Goal: Task Accomplishment & Management: Use online tool/utility

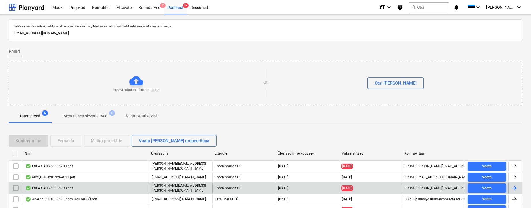
scroll to position [37, 0]
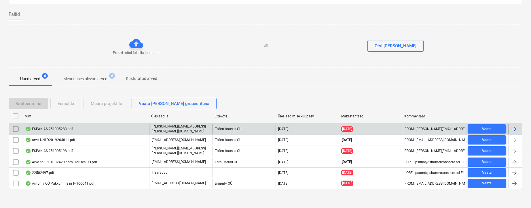
click at [46, 128] on div "ESPAK AS 251005283.pdf" at bounding box center [49, 128] width 48 height 5
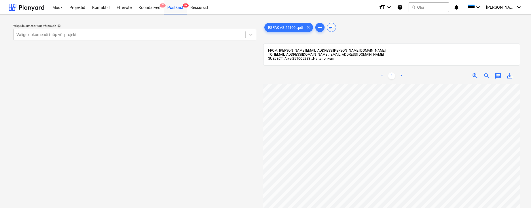
click at [324, 60] on span "Näita rohkem" at bounding box center [323, 58] width 21 height 4
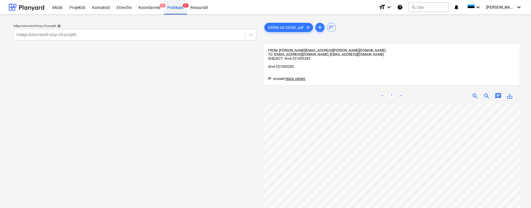
click at [178, 5] on div "Postkast 9+" at bounding box center [175, 7] width 23 height 15
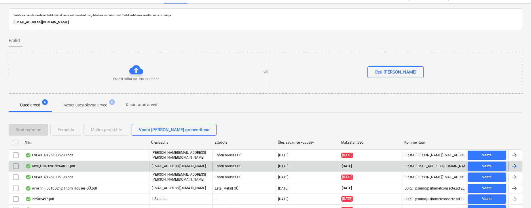
scroll to position [27, 0]
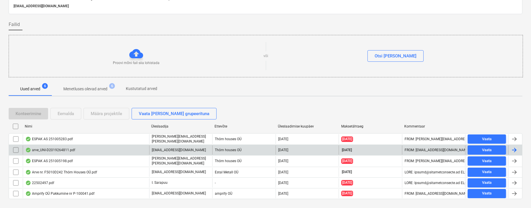
click at [60, 148] on div "arve_UNI-D2019264811.pdf" at bounding box center [50, 149] width 50 height 5
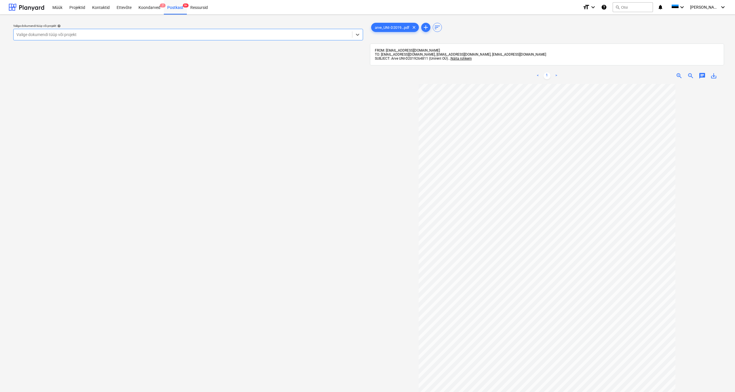
click at [18, 33] on div "Valige dokumendi tüüp või projekt" at bounding box center [182, 34] width 333 height 5
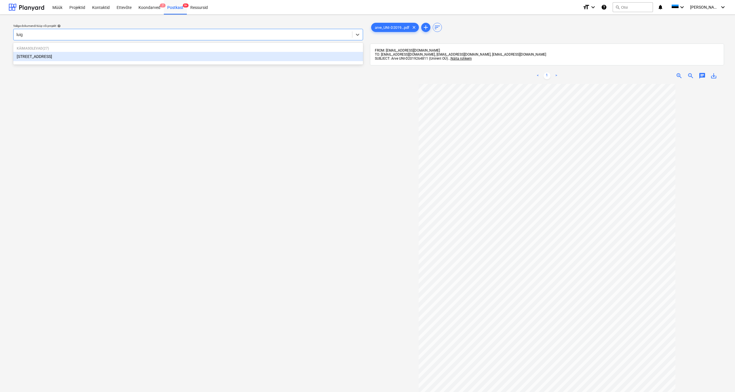
type input "luige"
click at [29, 56] on div "[STREET_ADDRESS]" at bounding box center [188, 56] width 350 height 9
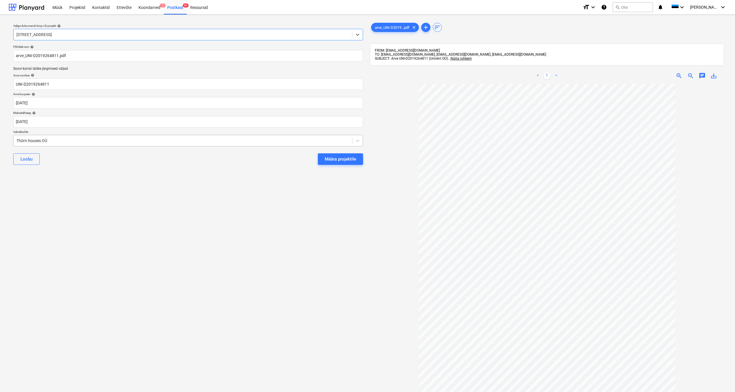
click at [17, 139] on div "Thörn houses OÜ" at bounding box center [182, 140] width 333 height 5
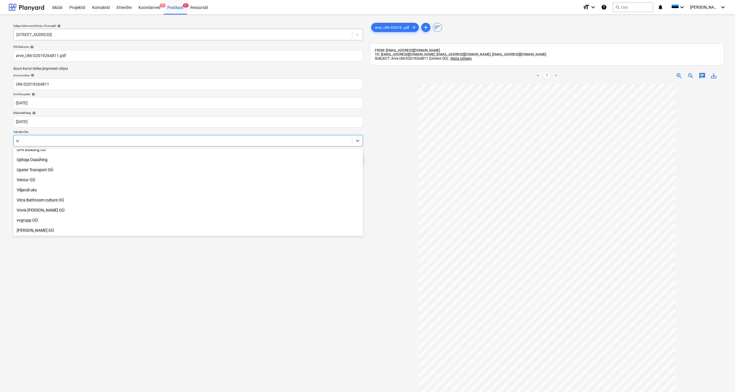
scroll to position [1425, 0]
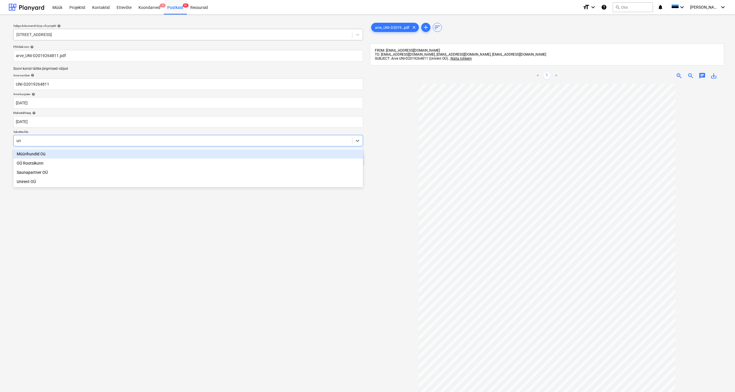
type input "uni"
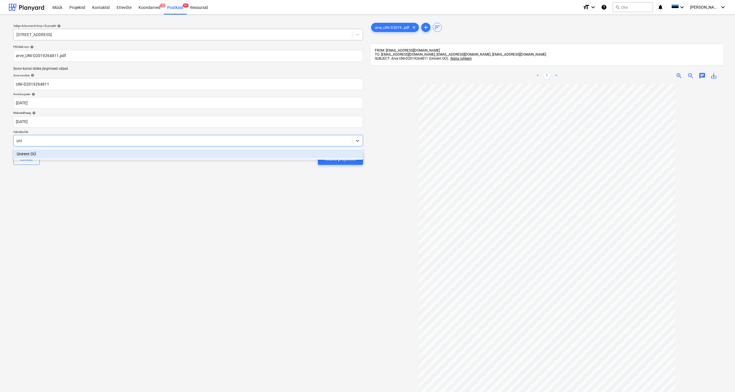
click at [27, 151] on div "Unirent OÜ" at bounding box center [188, 153] width 350 height 9
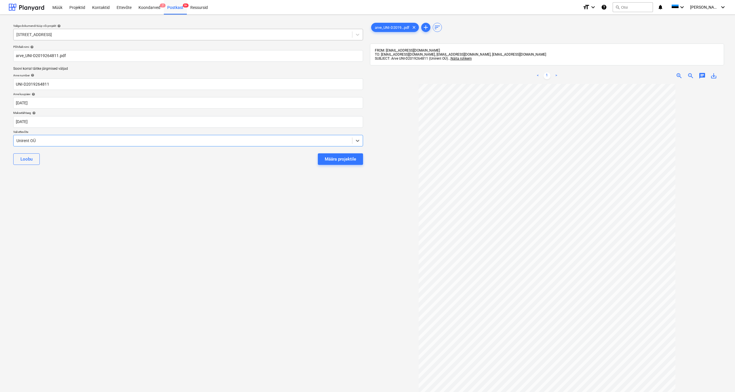
scroll to position [29, 0]
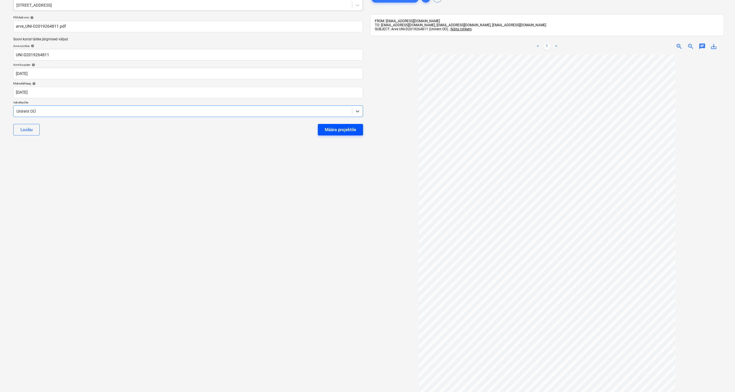
click at [350, 131] on div "Määra projektile" at bounding box center [340, 129] width 31 height 7
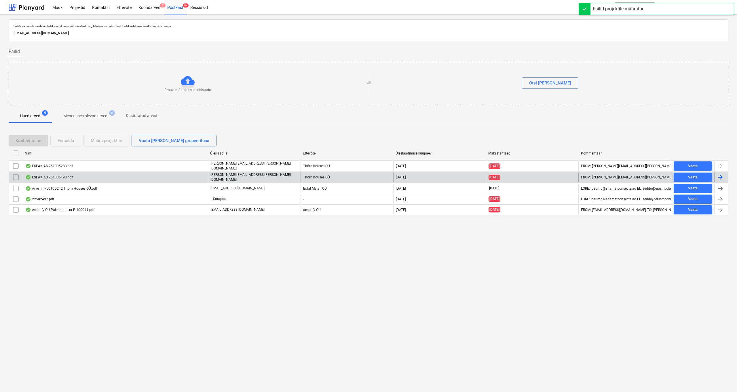
click at [53, 179] on div "ESPAK AS 251005198.pdf" at bounding box center [115, 177] width 185 height 10
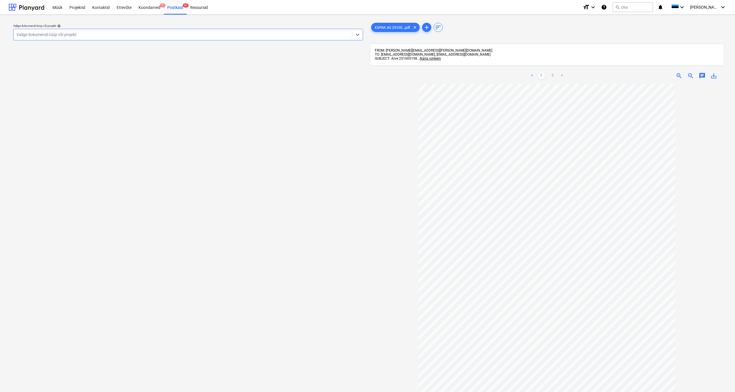
click at [40, 34] on div "Valige dokumendi tüüp või projekt" at bounding box center [182, 34] width 333 height 5
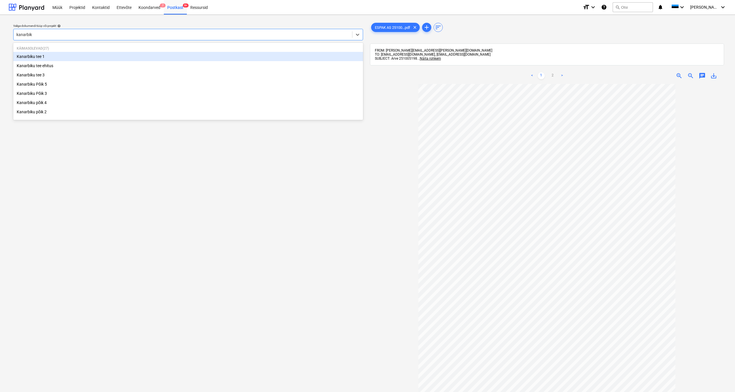
type input "kanarbiku"
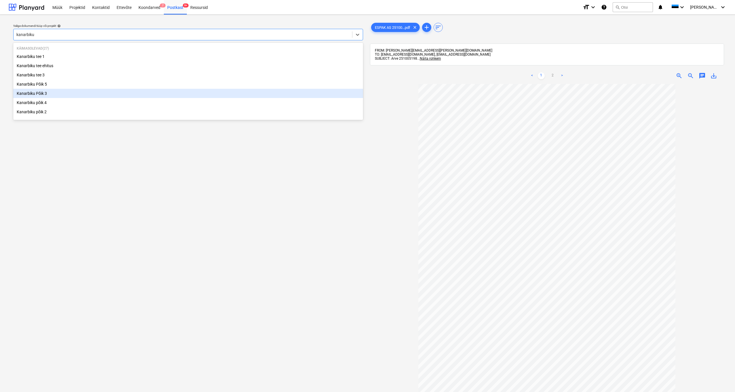
click at [43, 93] on div "Kanarbiku Põik 3" at bounding box center [188, 93] width 350 height 9
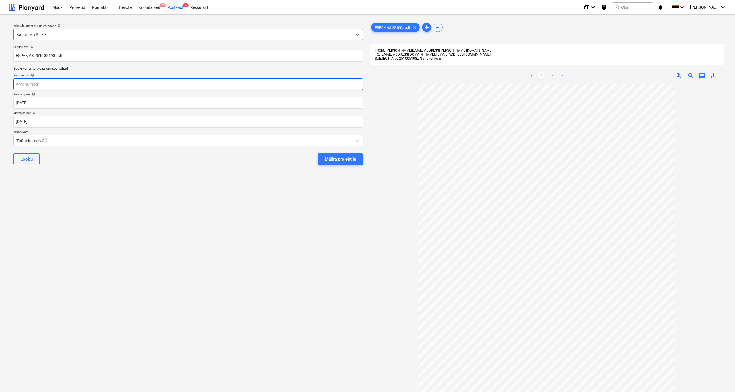
click at [37, 85] on input "text" at bounding box center [188, 84] width 350 height 12
type input "251005198"
click at [29, 122] on body "Müük Projektid Kontaktid Ettevõte Koondarved 7 Postkast 9+ Ressursid format_siz…" at bounding box center [367, 196] width 735 height 392
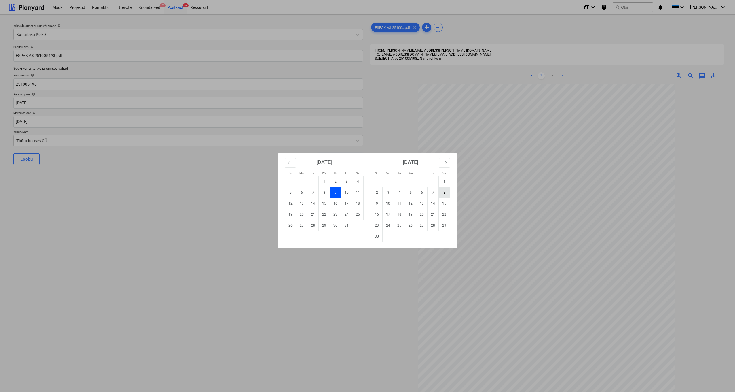
click at [444, 194] on td "8" at bounding box center [444, 192] width 11 height 11
type input "[DATE]"
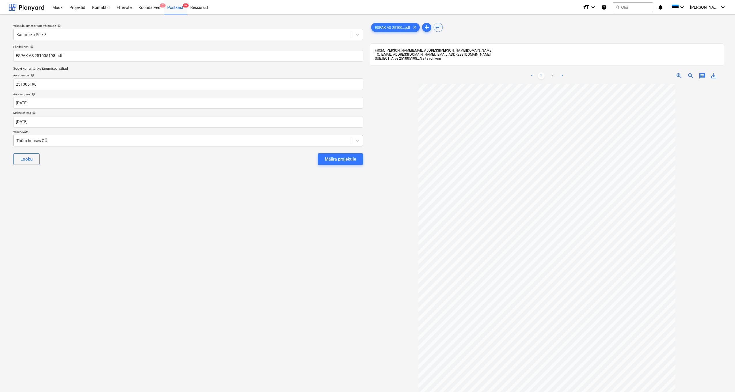
click at [15, 141] on div "Thörn houses OÜ" at bounding box center [183, 140] width 339 height 8
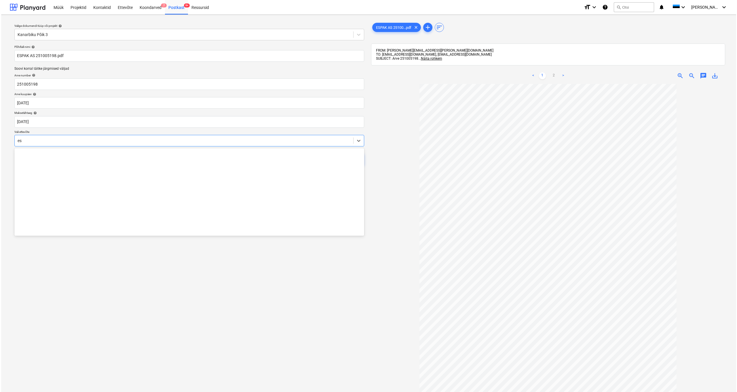
scroll to position [448, 0]
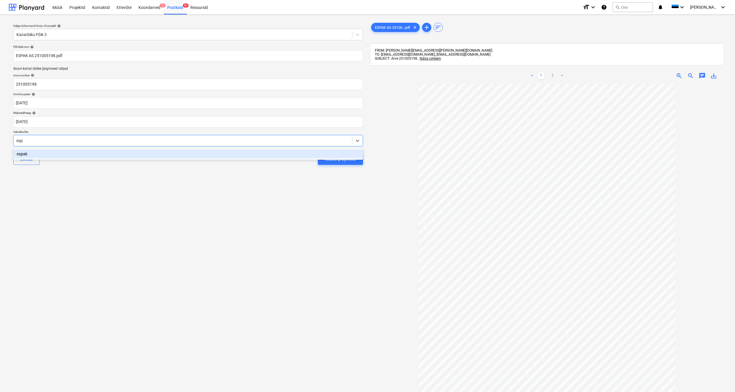
type input "espa"
click at [24, 155] on div "espak" at bounding box center [188, 153] width 350 height 9
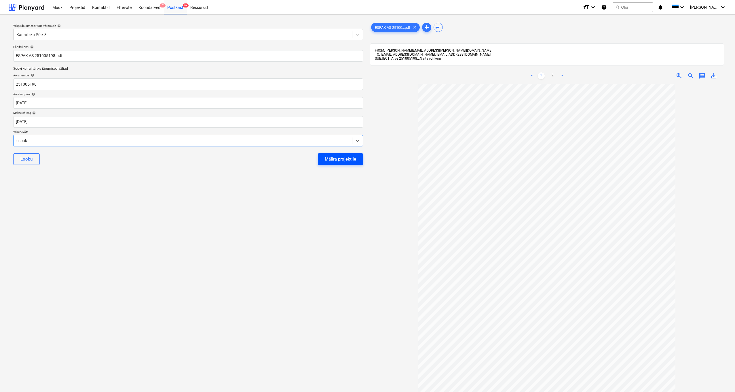
click at [335, 160] on div "Määra projektile" at bounding box center [340, 158] width 31 height 7
